Goal: Use online tool/utility: Use online tool/utility

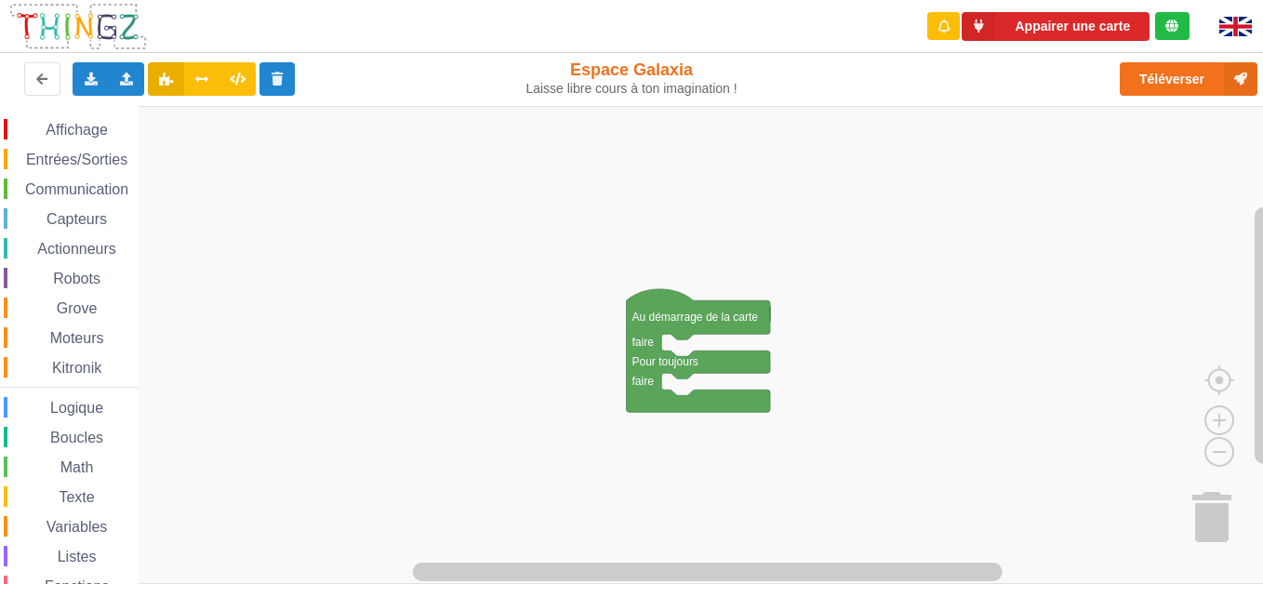
click at [47, 190] on span "Communication" at bounding box center [76, 189] width 109 height 16
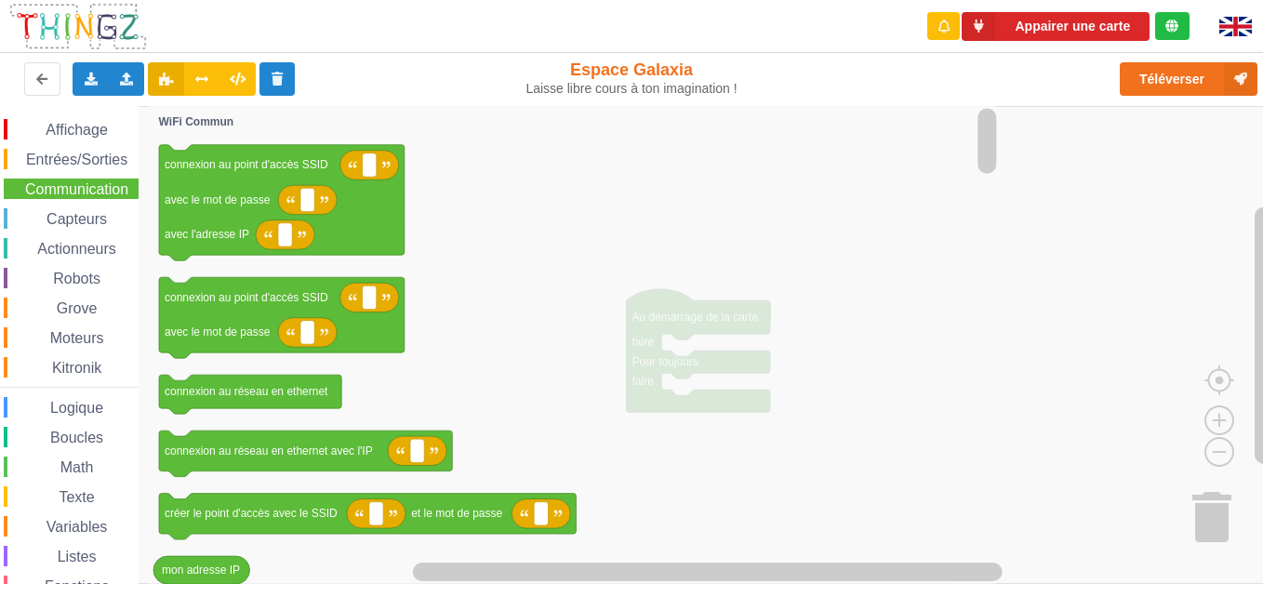
click at [53, 196] on span "Communication" at bounding box center [76, 189] width 109 height 16
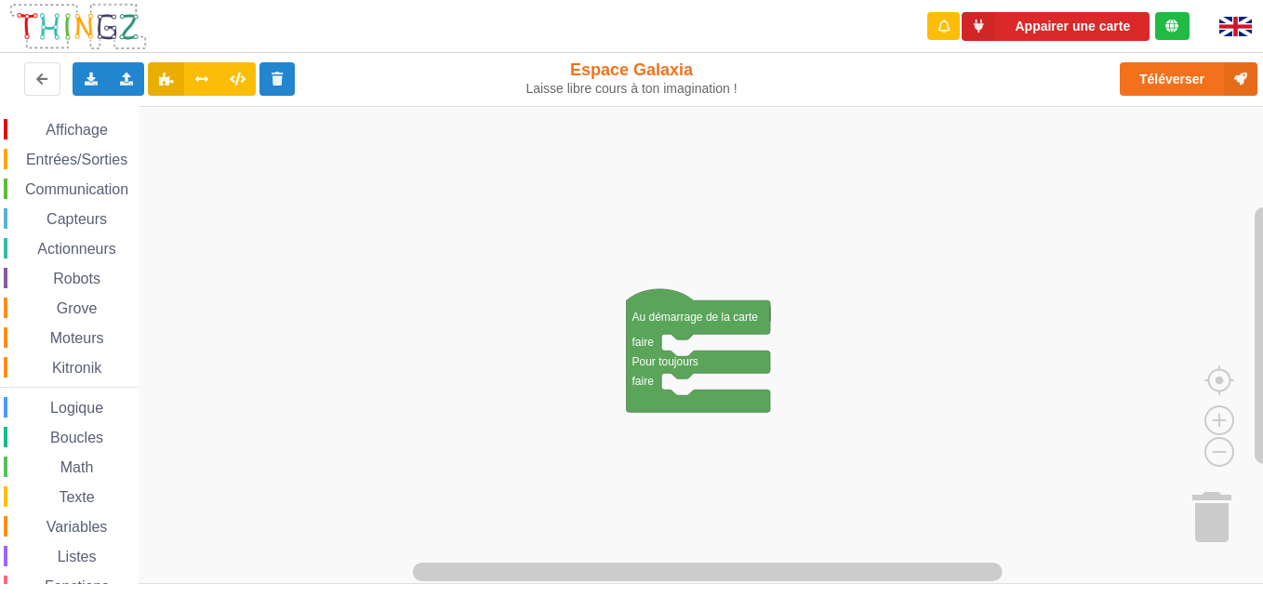
click at [84, 195] on span "Communication" at bounding box center [76, 189] width 109 height 16
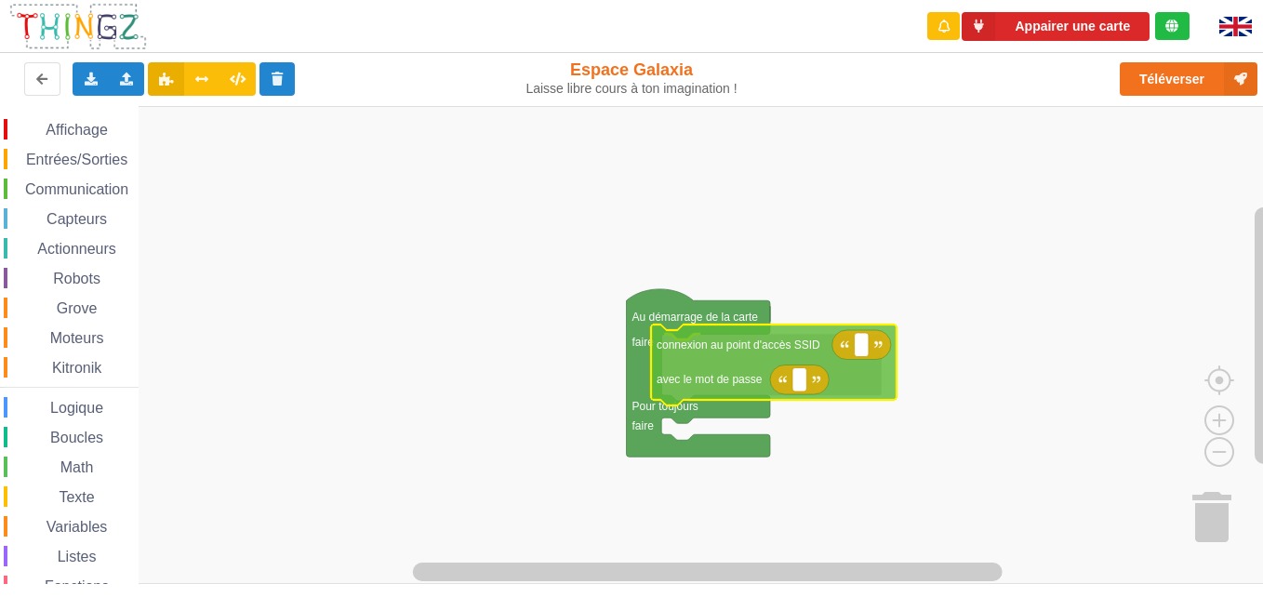
click at [771, 368] on div "Affichage Entrées/Sorties Communication Capteurs Actionneurs Robots Grove Moteu…" at bounding box center [638, 345] width 1276 height 478
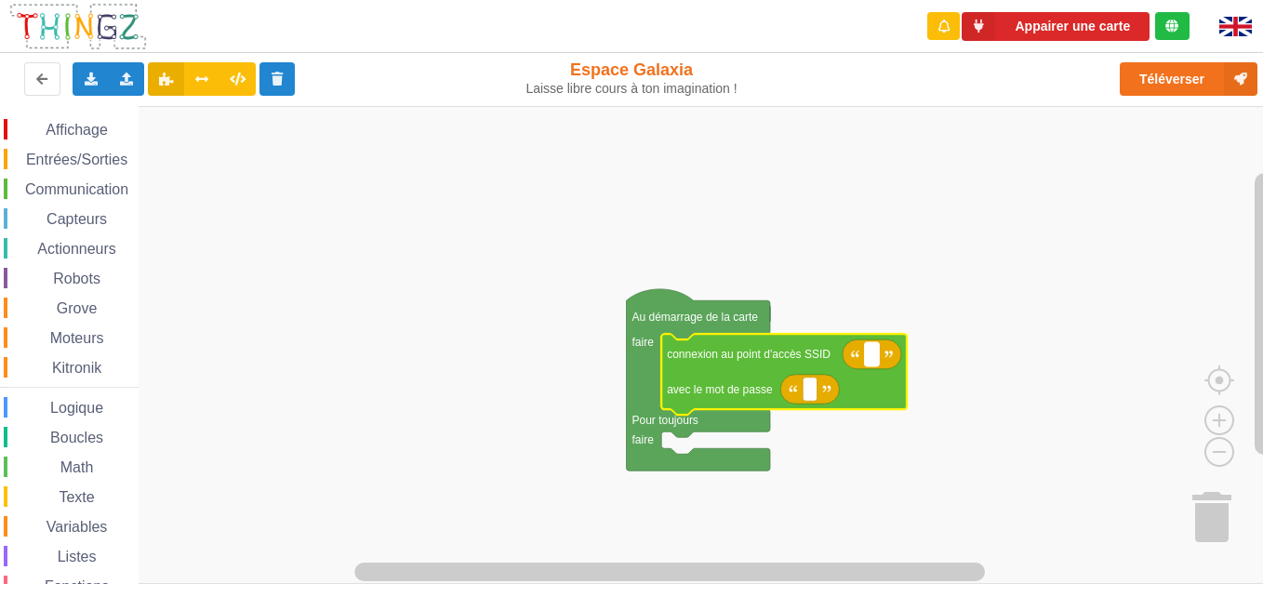
click at [876, 359] on rect "Espace de travail de Blocky" at bounding box center [872, 354] width 14 height 24
type input "technoa5"
click at [816, 393] on rect "Espace de travail de Blocky" at bounding box center [810, 390] width 14 height 24
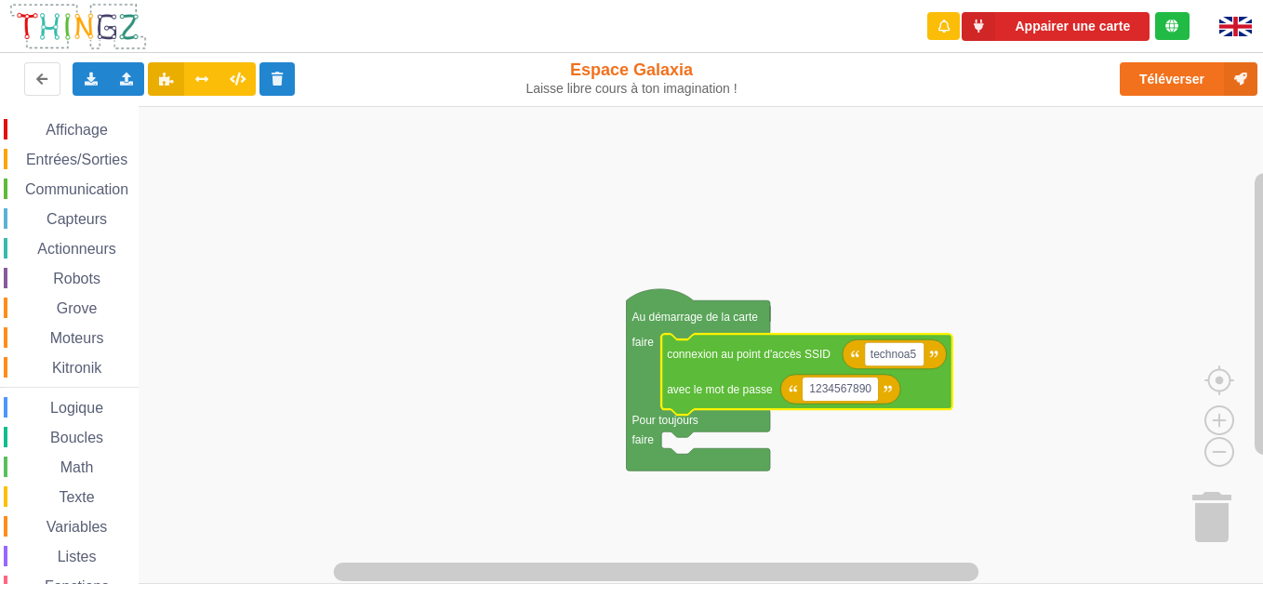
type input "1234567890"
click at [316, 381] on rect "Espace de travail de Blocky" at bounding box center [638, 345] width 1276 height 478
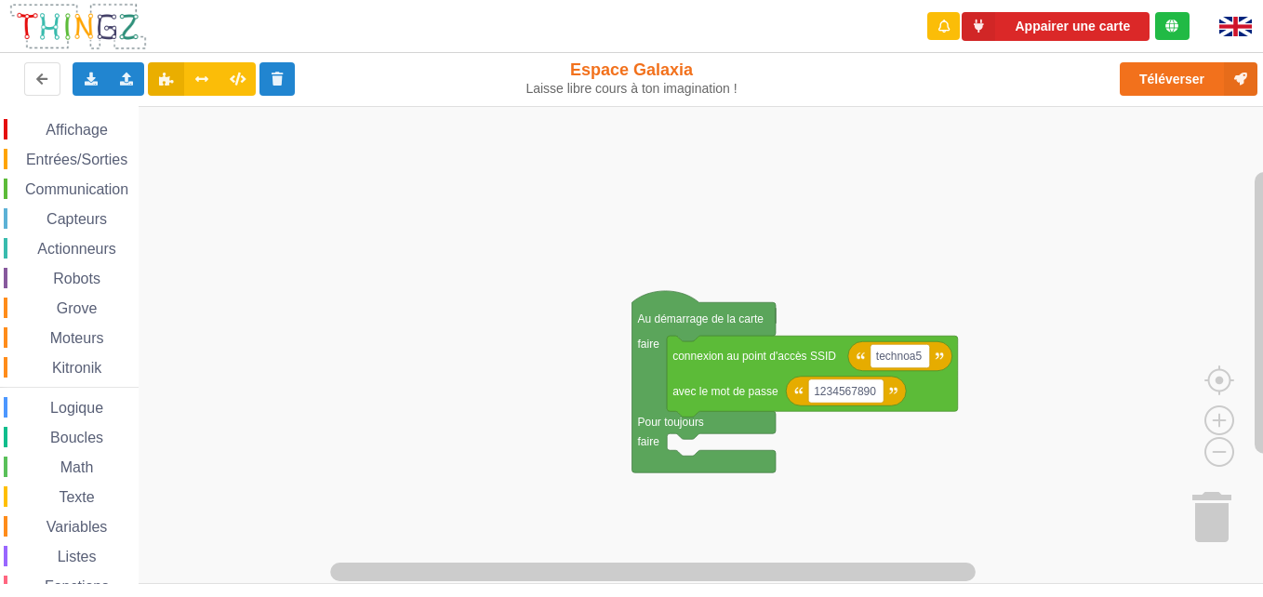
click at [835, 429] on rect "Espace de travail de Blocky" at bounding box center [638, 345] width 1276 height 478
click at [1164, 87] on button "Téléverser" at bounding box center [1189, 78] width 138 height 33
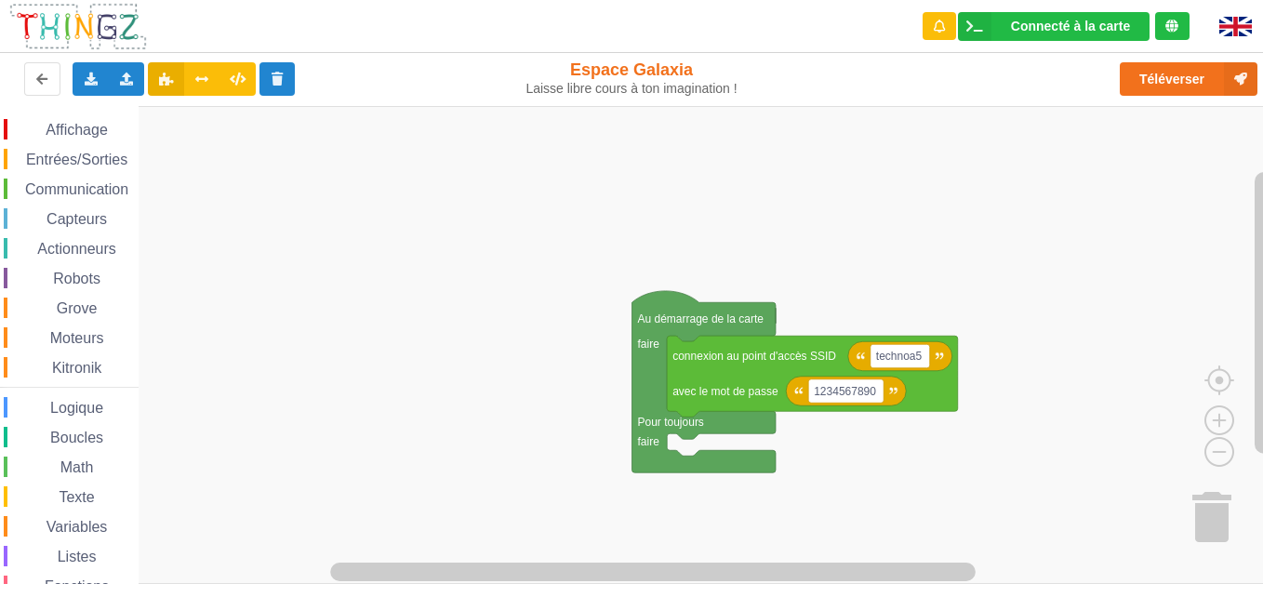
click at [68, 183] on span "Communication" at bounding box center [76, 189] width 109 height 16
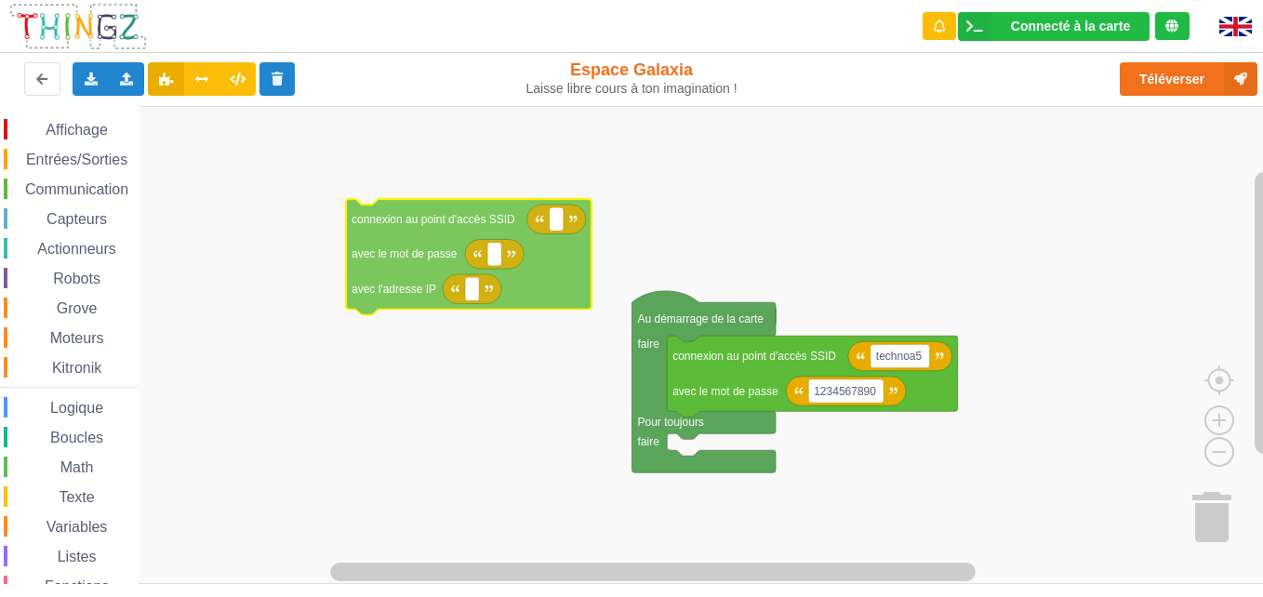
click at [592, 258] on div "Affichage Entrées/Sorties Communication Capteurs Actionneurs Robots Grove Moteu…" at bounding box center [638, 345] width 1276 height 478
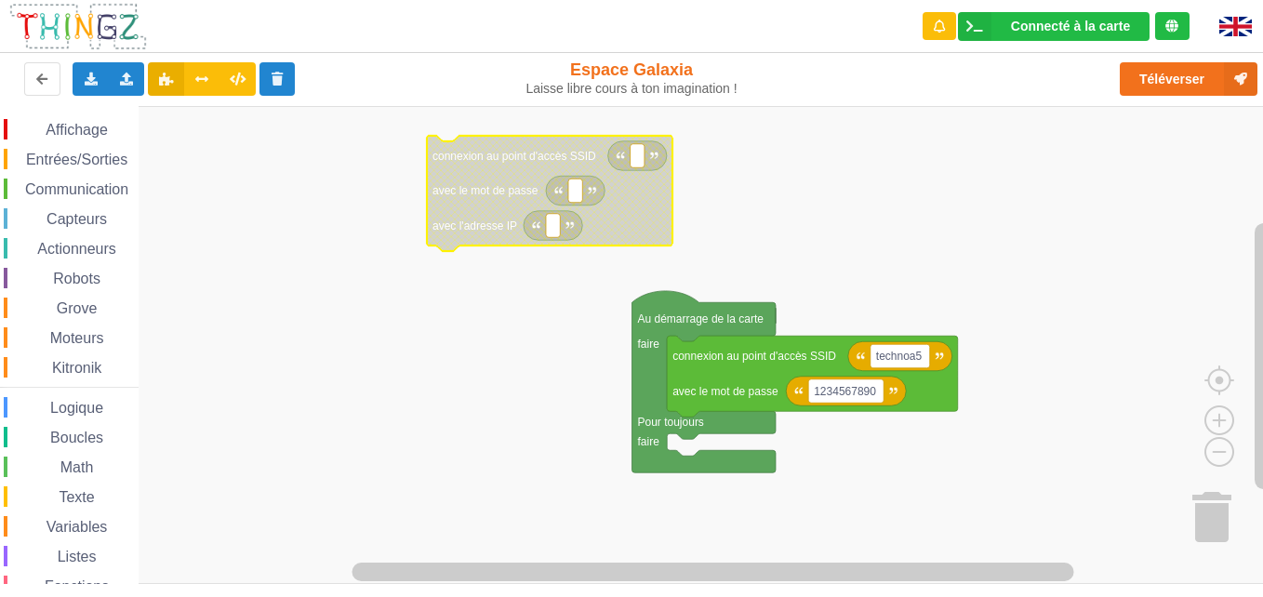
click at [87, 187] on span "Communication" at bounding box center [76, 189] width 109 height 16
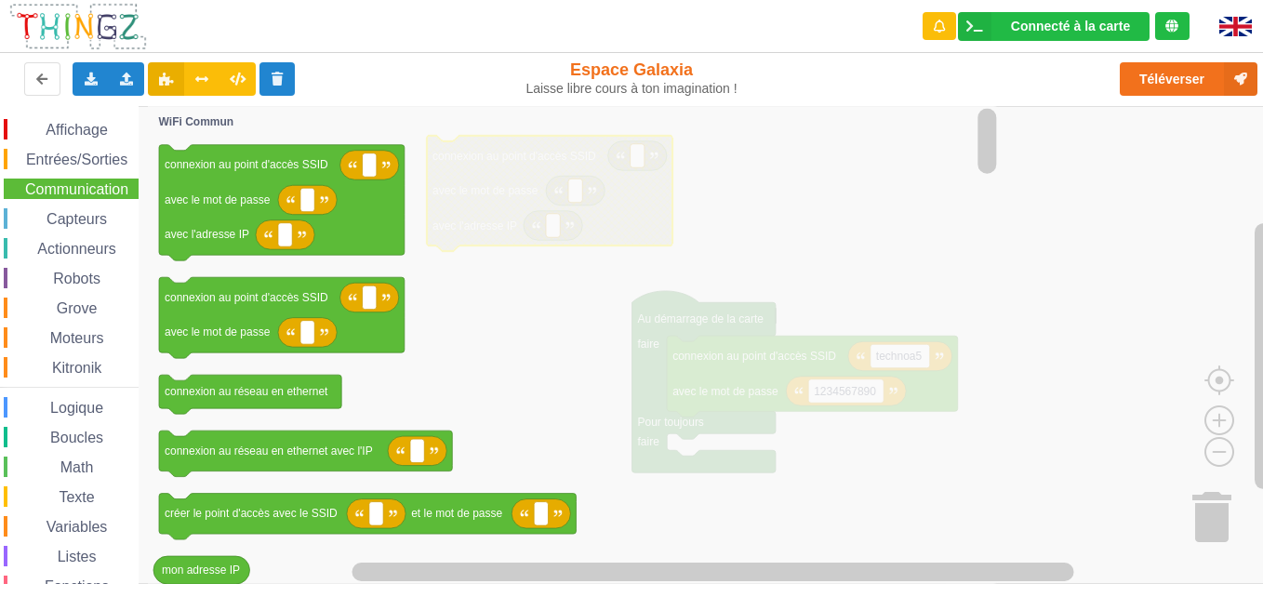
click at [765, 168] on icon "Espace de travail de Blocky" at bounding box center [574, 345] width 853 height 478
click at [1228, 35] on img at bounding box center [1236, 27] width 33 height 20
